Goal: Task Accomplishment & Management: Use online tool/utility

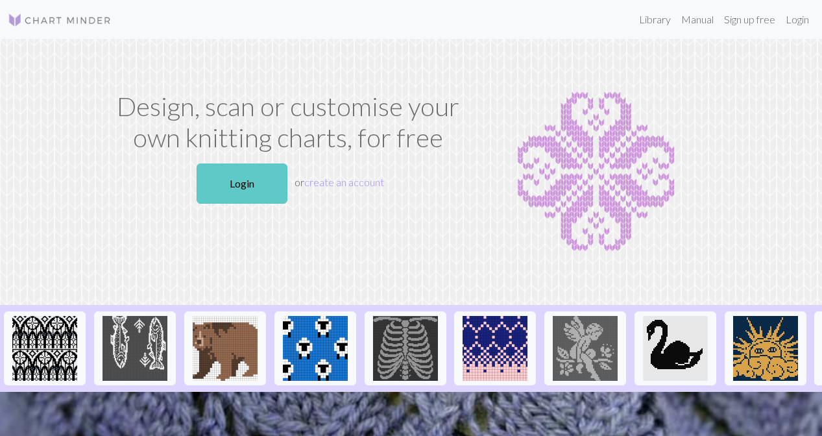
click at [267, 174] on link "Login" at bounding box center [242, 183] width 91 height 40
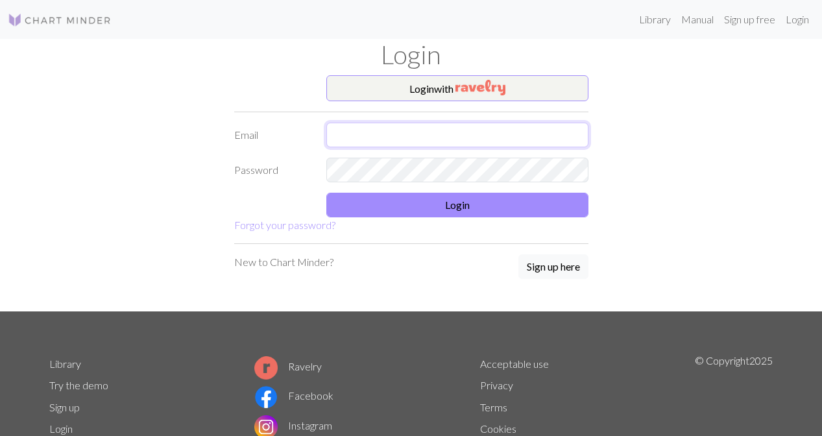
type input "[EMAIL_ADDRESS][DOMAIN_NAME]"
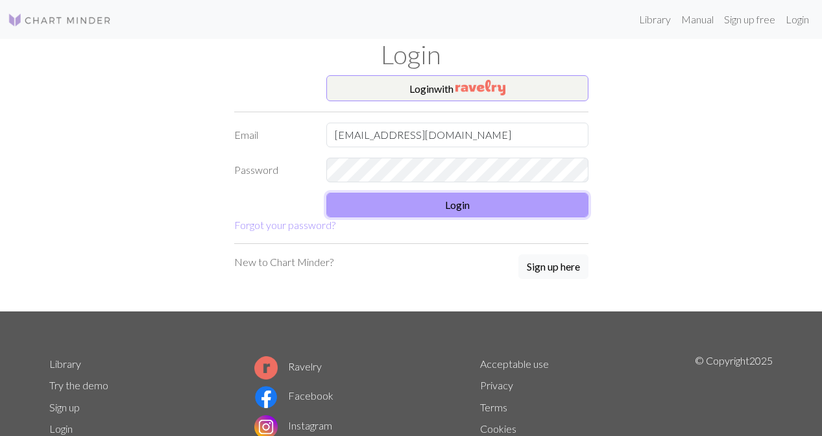
click at [448, 215] on button "Login" at bounding box center [457, 205] width 262 height 25
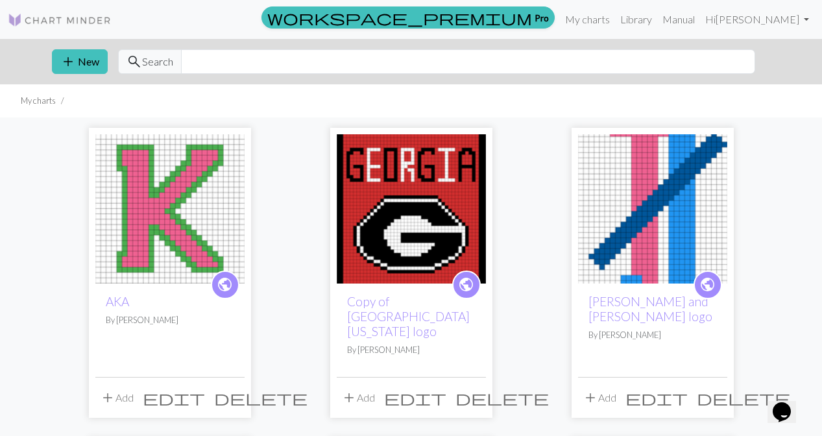
click at [442, 180] on img at bounding box center [411, 208] width 149 height 149
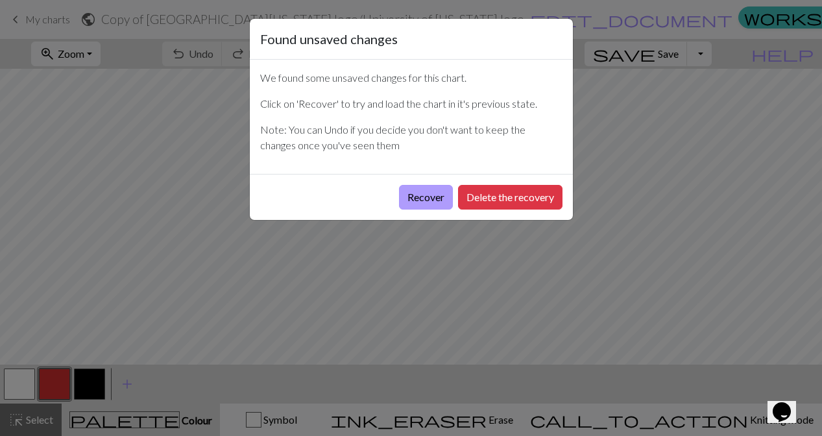
click at [424, 196] on button "Recover" at bounding box center [426, 197] width 54 height 25
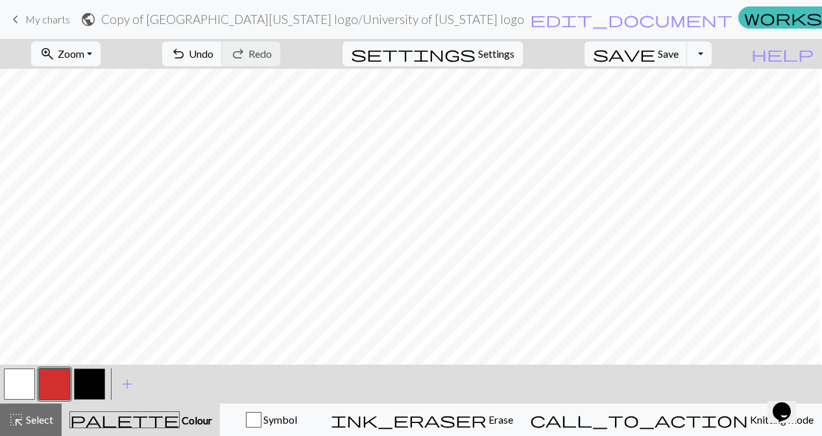
scroll to position [0, 78]
click at [59, 383] on button "button" at bounding box center [54, 383] width 31 height 31
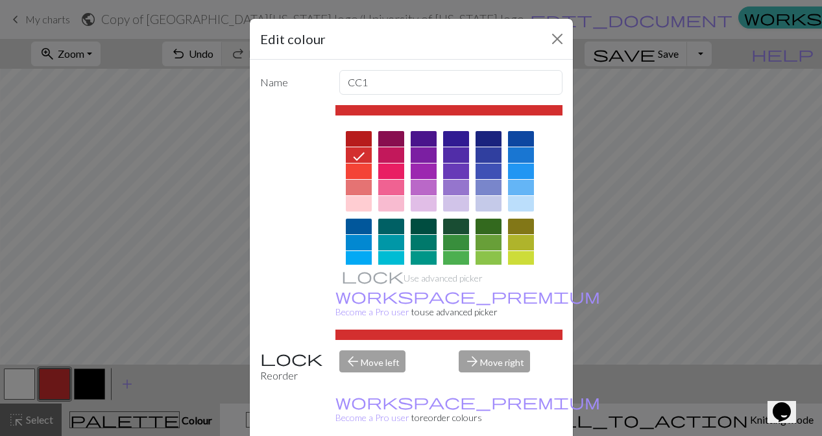
click at [82, 383] on div "Edit colour Name CC1 Use advanced picker workspace_premium Become a Pro user to…" at bounding box center [411, 218] width 822 height 436
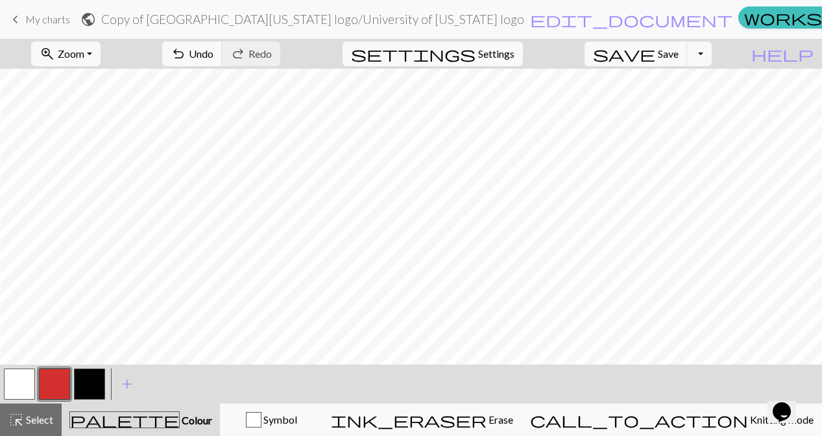
click at [82, 383] on button "button" at bounding box center [89, 383] width 31 height 31
click at [679, 52] on span "Save" at bounding box center [668, 53] width 21 height 12
